Goal: Task Accomplishment & Management: Use online tool/utility

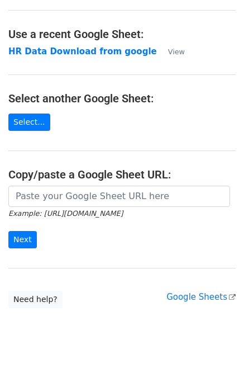
scroll to position [67, 0]
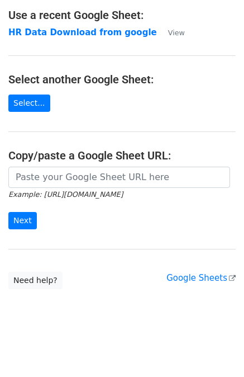
click at [35, 163] on main "Choose a Google Sheet Use one of the options below... Use a recent Google Sheet…" at bounding box center [122, 115] width 244 height 347
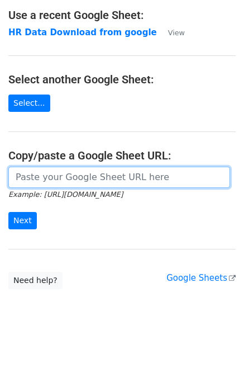
click at [42, 179] on input "url" at bounding box center [119, 177] width 222 height 21
paste input "https://docs.google.com/spreadsheets/d/16UO70Y_8w1dIMy-XLloAGMFJxlf0blw38k2qtq6…"
type input "https://docs.google.com/spreadsheets/d/16UO70Y_8w1dIMy-XLloAGMFJxlf0blw38k2qtq6…"
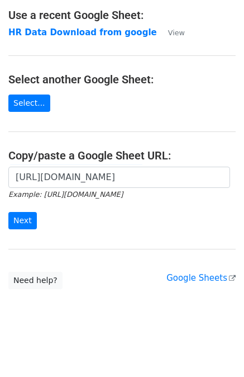
scroll to position [0, 0]
click at [162, 126] on main "Choose a Google Sheet Use one of the options below... Use a recent Google Sheet…" at bounding box center [122, 115] width 244 height 347
click at [22, 217] on input "Next" at bounding box center [22, 220] width 29 height 17
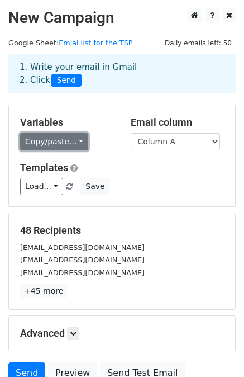
click at [64, 144] on link "Copy/paste..." at bounding box center [54, 141] width 68 height 17
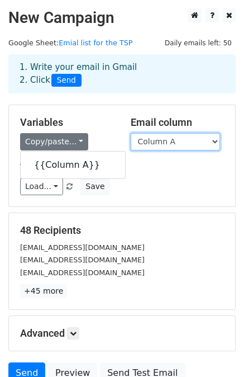
click at [192, 144] on select "Column A" at bounding box center [175, 141] width 89 height 17
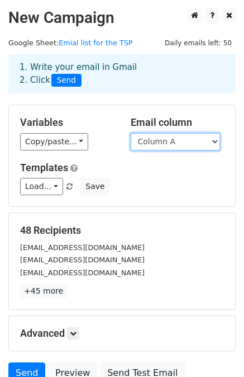
scroll to position [101, 0]
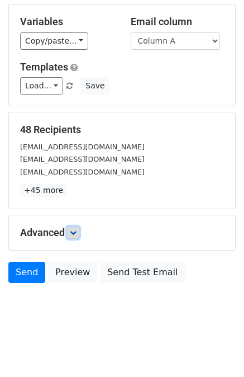
click at [76, 231] on icon at bounding box center [73, 232] width 7 height 7
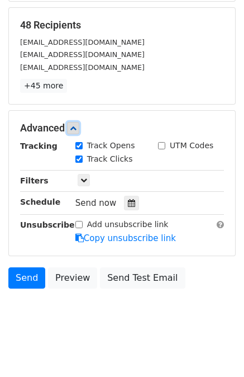
scroll to position [209, 0]
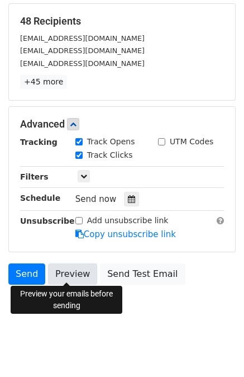
click at [59, 273] on link "Preview" at bounding box center [72, 273] width 49 height 21
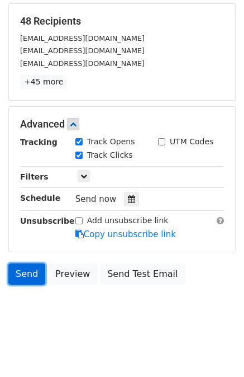
click at [25, 276] on link "Send" at bounding box center [26, 273] width 37 height 21
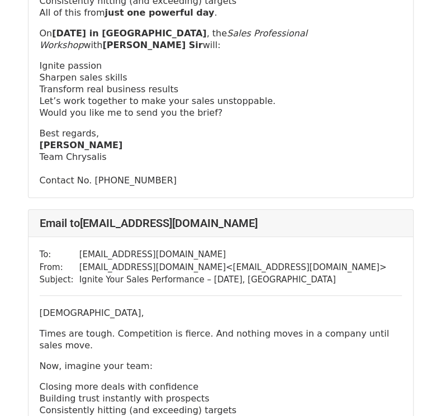
scroll to position [615, 0]
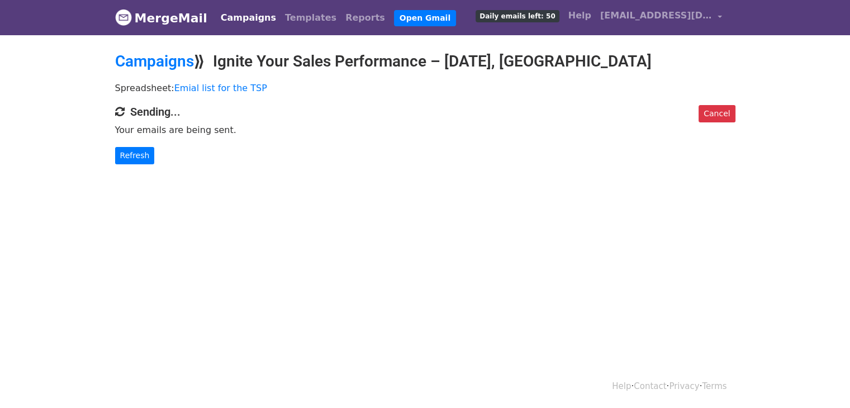
click at [132, 163] on body "MergeMail Campaigns Templates Reports Open Gmail Daily emails left: 50 Help [EM…" at bounding box center [425, 104] width 850 height 209
click at [132, 148] on link "Refresh" at bounding box center [135, 155] width 40 height 17
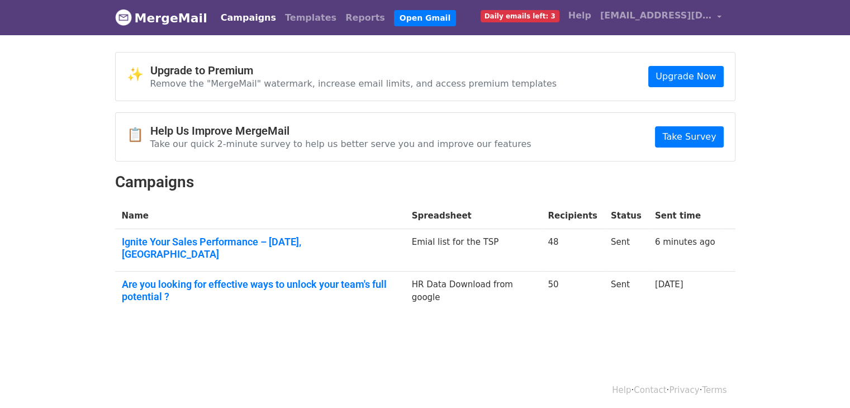
click at [214, 248] on td "Ignite Your Sales Performance – 16th Sept, Pune" at bounding box center [260, 250] width 290 height 42
click at [331, 240] on link "Ignite Your Sales Performance – 16th Sept, Pune" at bounding box center [260, 248] width 277 height 24
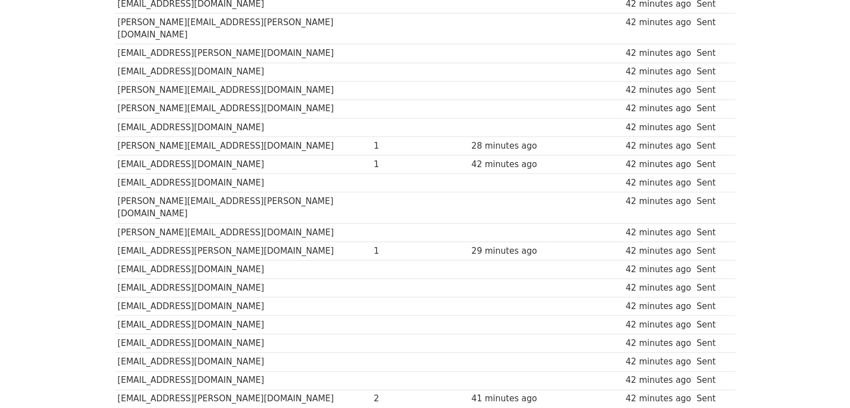
scroll to position [759, 0]
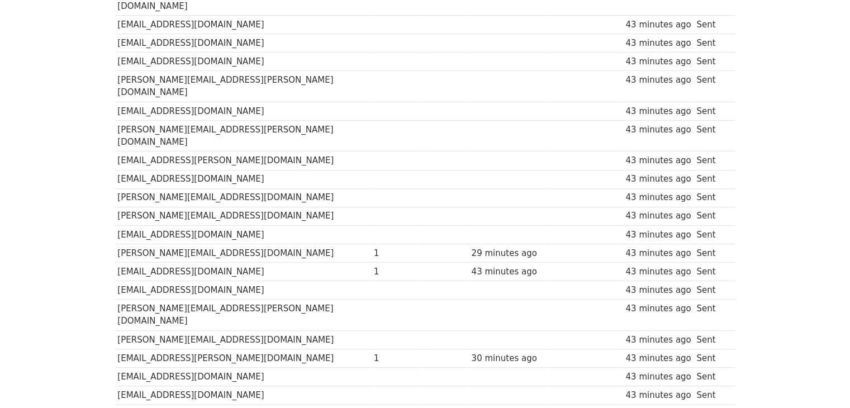
scroll to position [759, 0]
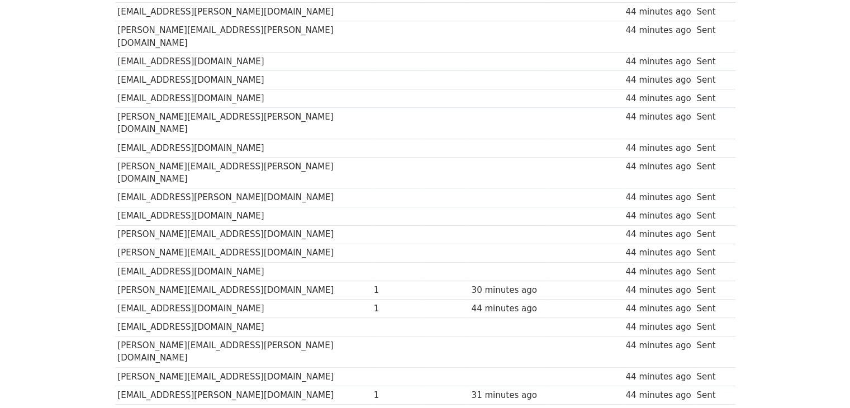
scroll to position [759, 0]
